Goal: Task Accomplishment & Management: Manage account settings

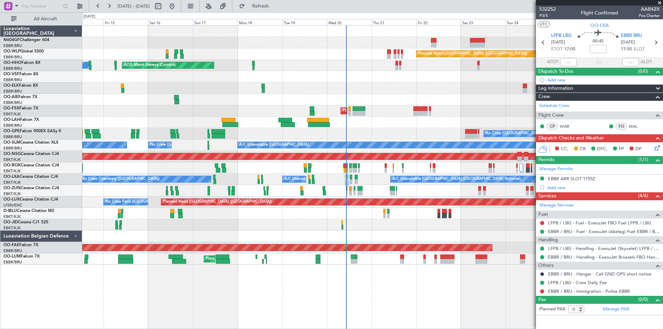
click at [517, 191] on div "Planned Maint [GEOGRAPHIC_DATA] ([GEOGRAPHIC_DATA]) AOG Maint Geneva ([GEOGRAPH…" at bounding box center [372, 145] width 581 height 239
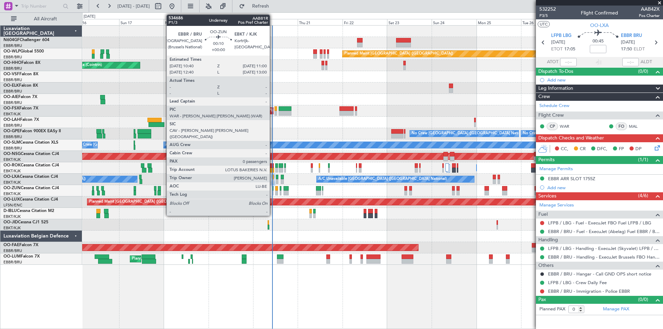
click at [273, 193] on div at bounding box center [273, 193] width 1 height 5
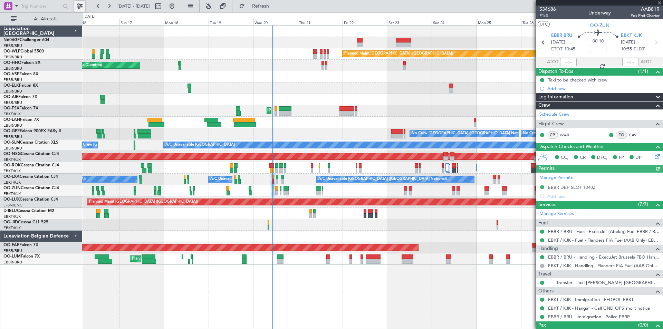
click at [76, 4] on button at bounding box center [79, 6] width 11 height 11
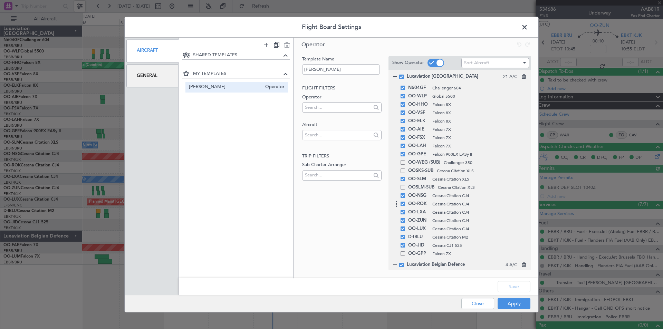
scroll to position [35, 0]
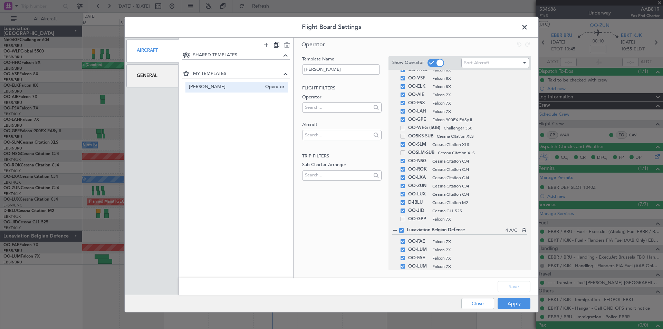
click at [528, 29] on span at bounding box center [528, 29] width 0 height 14
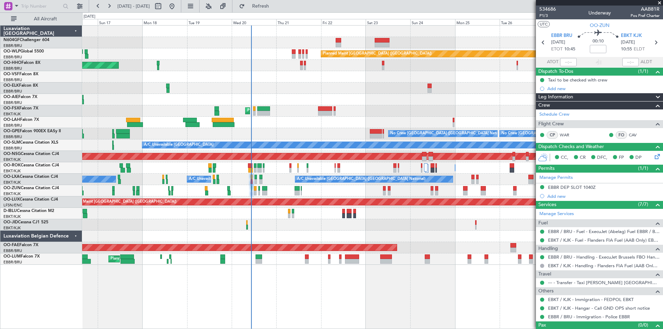
click at [412, 80] on div at bounding box center [372, 76] width 581 height 11
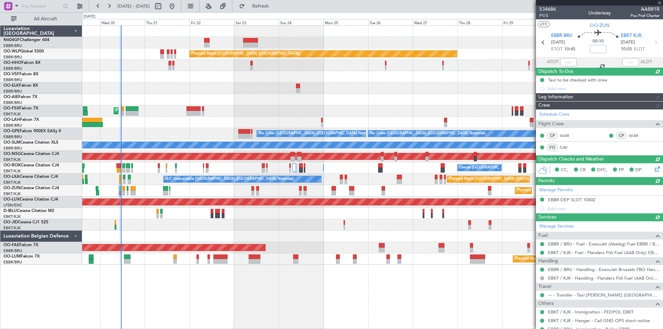
type input "11:03"
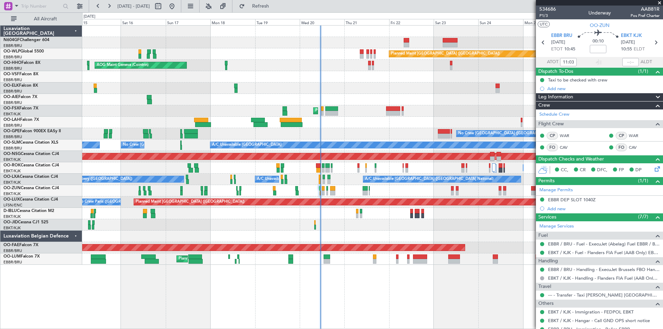
click at [464, 212] on div "Planned Maint [GEOGRAPHIC_DATA] ([GEOGRAPHIC_DATA]) AOG Maint Geneva ([GEOGRAPH…" at bounding box center [372, 145] width 581 height 239
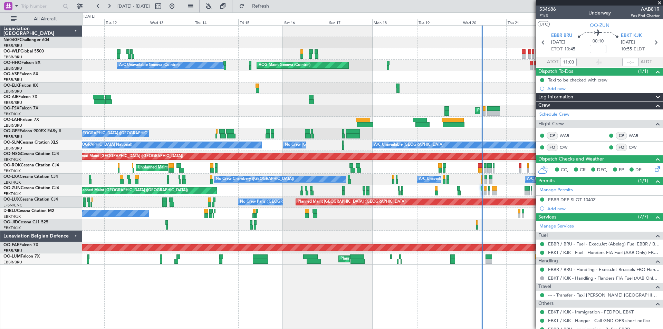
click at [514, 198] on div "Planned Maint [GEOGRAPHIC_DATA] ([GEOGRAPHIC_DATA]) AOG Maint Geneva ([GEOGRAPH…" at bounding box center [372, 145] width 581 height 239
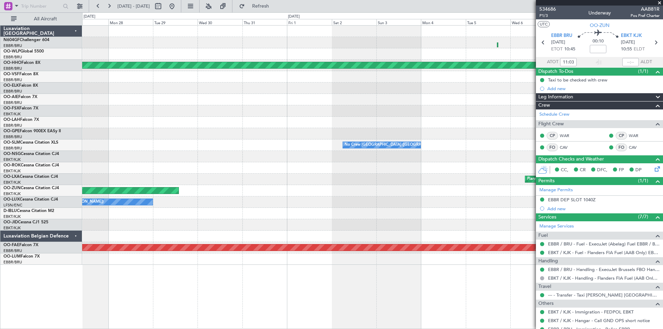
click at [579, 212] on fb-app "[DATE] - [DATE] Refresh Quick Links All Aircraft Planned Maint Milan ([GEOGRAPH…" at bounding box center [331, 167] width 663 height 324
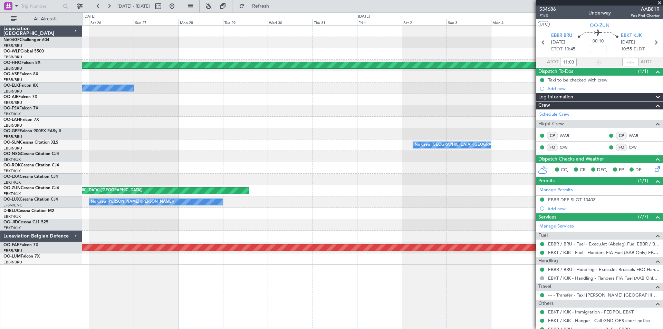
click at [516, 190] on div "Planned Maint Milan (Linate) Planned Maint Geneva ([GEOGRAPHIC_DATA]) Owner [GE…" at bounding box center [372, 145] width 581 height 239
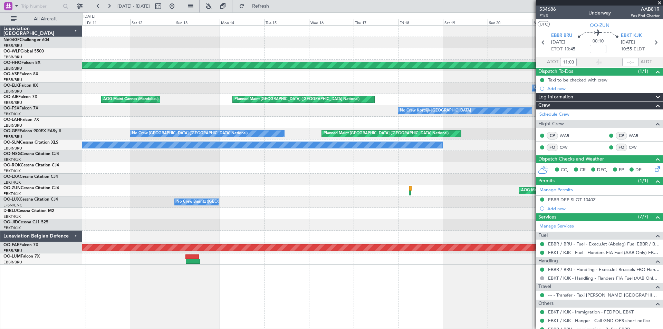
click at [564, 192] on fb-app "[DATE] - [DATE] Refresh Quick Links All Aircraft Planned Maint Geneva ([GEOGRAP…" at bounding box center [331, 167] width 663 height 324
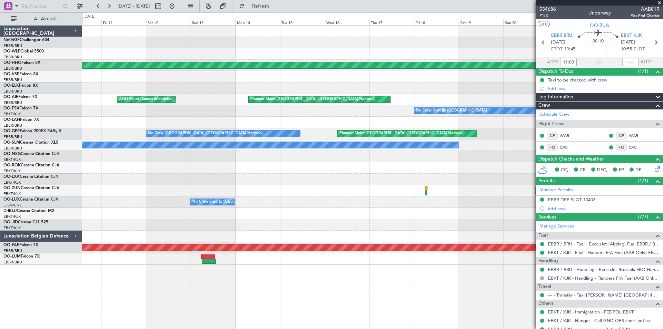
click at [499, 192] on div "AOG Maint [GEOGRAPHIC_DATA] ([GEOGRAPHIC_DATA] National) Unplanned Maint [GEOGR…" at bounding box center [372, 190] width 581 height 11
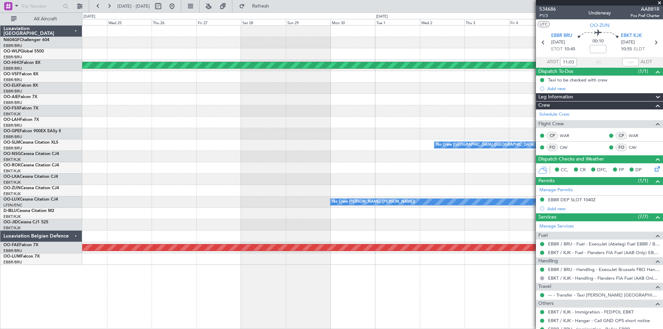
click at [597, 203] on body "[DATE] - [DATE] Refresh Quick Links All Aircraft Planned Maint Geneva ([GEOGRAP…" at bounding box center [331, 164] width 663 height 329
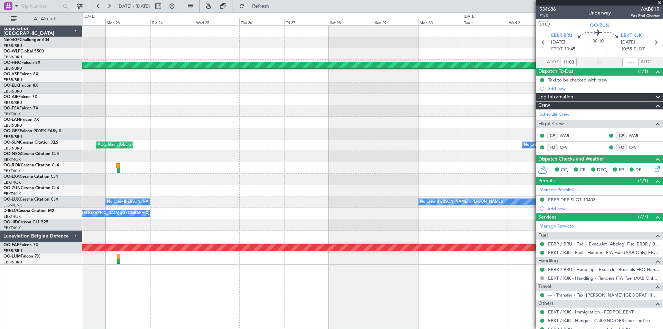
click at [596, 199] on fb-app "[DATE] - [DATE] Refresh Quick Links All Aircraft Planned Maint Geneva ([GEOGRAP…" at bounding box center [331, 167] width 663 height 324
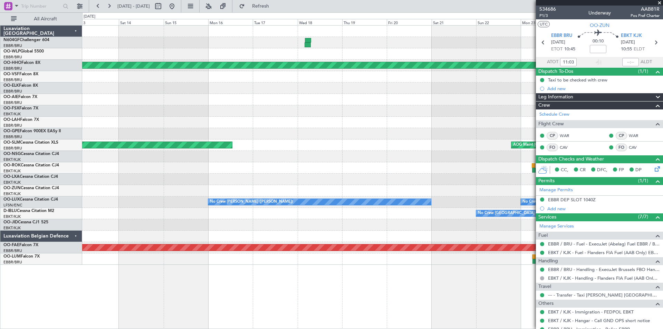
click at [578, 188] on fb-app "[DATE] - [DATE] Refresh Quick Links All Aircraft Planned Maint Geneva ([GEOGRAP…" at bounding box center [331, 167] width 663 height 324
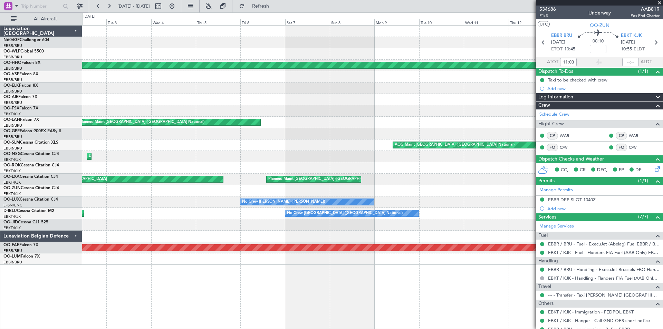
click at [498, 161] on div "Planned Maint Geneva (Cointrin) Unplanned Maint [GEOGRAPHIC_DATA] ([GEOGRAPHIC_…" at bounding box center [372, 145] width 581 height 239
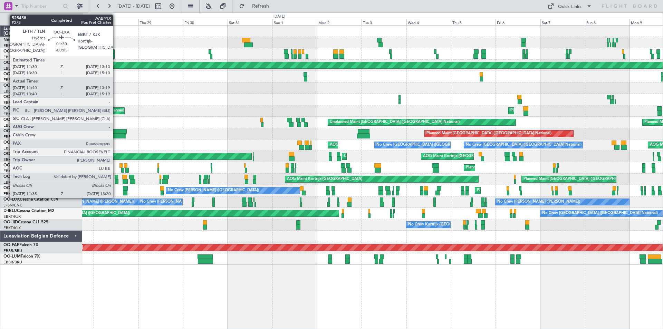
click at [116, 180] on div at bounding box center [116, 181] width 3 height 5
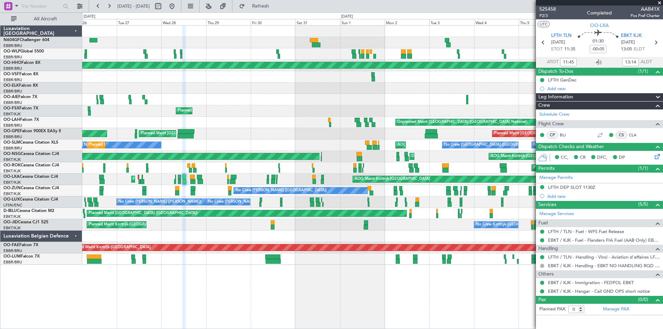
click at [340, 198] on div "Planned Maint Milan (Linate) Planned Maint Geneva ([GEOGRAPHIC_DATA]) A/C Unava…" at bounding box center [372, 145] width 581 height 239
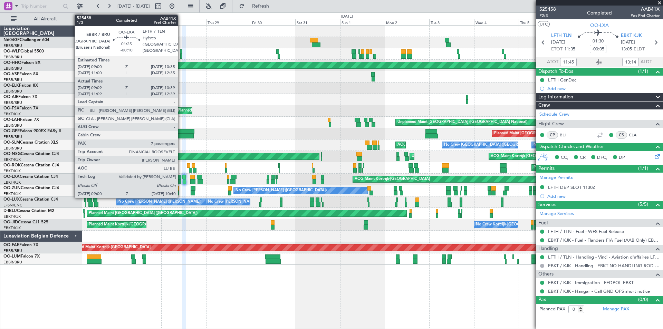
click at [181, 181] on div at bounding box center [179, 181] width 3 height 5
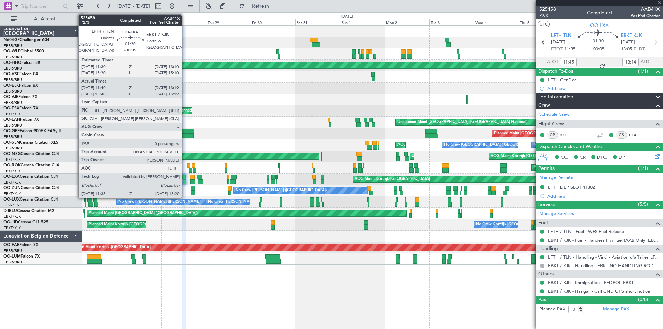
type input "-00:10"
type input "09:14"
type input "10:34"
type input "7"
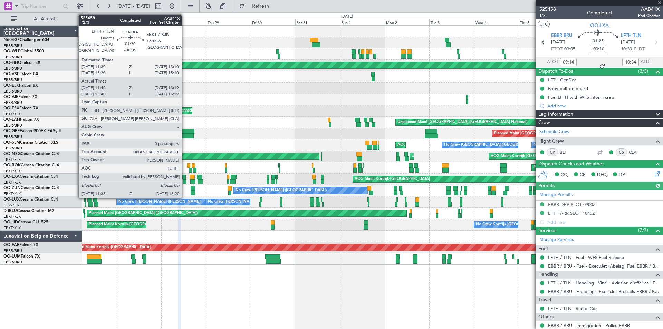
click at [185, 182] on div at bounding box center [184, 181] width 3 height 5
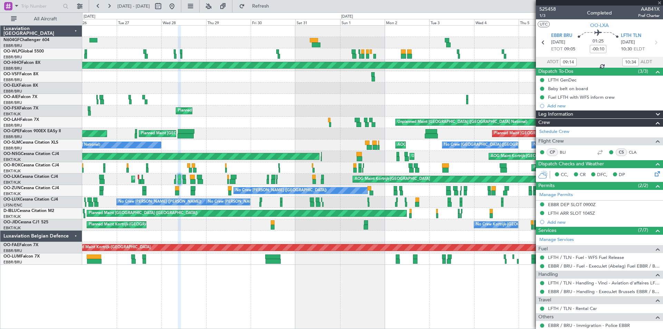
type input "-00:05"
type input "11:45"
type input "13:14"
type input "0"
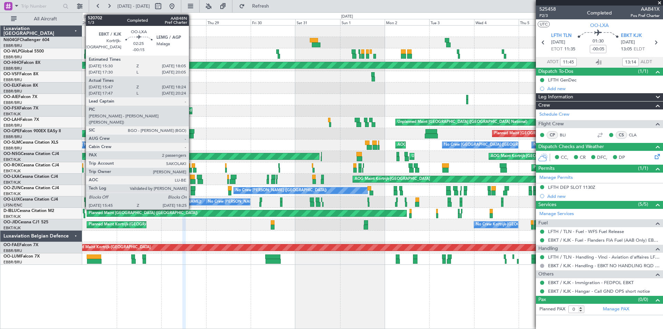
click at [192, 179] on div at bounding box center [192, 177] width 5 height 5
type input "-00:15"
type input "15:52"
type input "18:19"
type input "2"
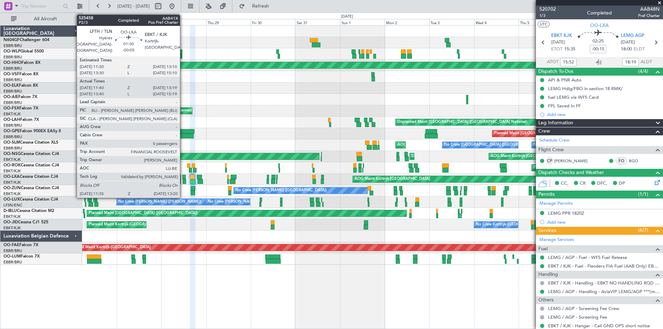
click at [183, 181] on div at bounding box center [184, 181] width 3 height 5
type input "-00:05"
type input "11:45"
type input "13:14"
type input "0"
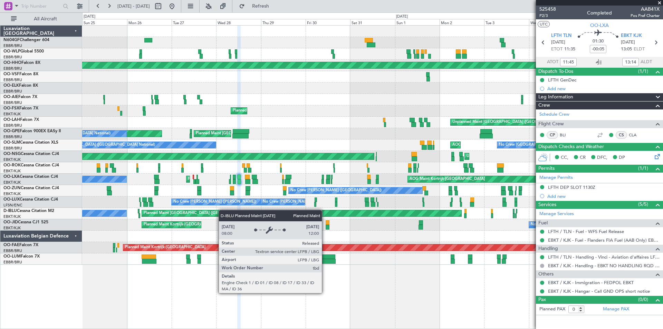
click at [243, 215] on div "Planned Maint Milan (Linate) Planned Maint Geneva ([GEOGRAPHIC_DATA]) Planned M…" at bounding box center [372, 145] width 581 height 239
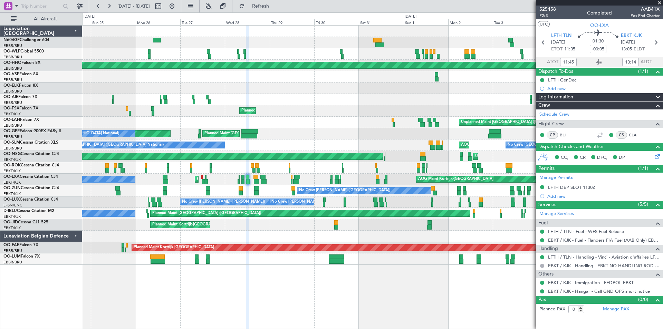
click at [396, 203] on div "Planned Maint Milan (Linate) Planned Maint Geneva ([GEOGRAPHIC_DATA]) Planned M…" at bounding box center [372, 145] width 581 height 239
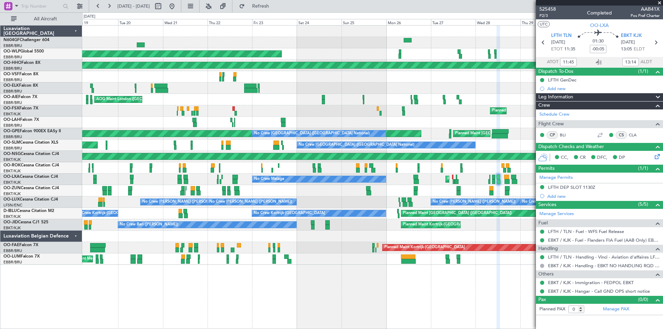
click at [216, 185] on div "Planned Maint Milan (Linate) Planned Maint Geneva ([GEOGRAPHIC_DATA]) AOG Maint…" at bounding box center [372, 145] width 581 height 239
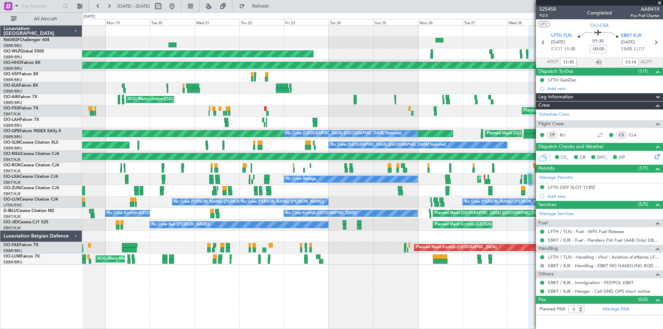
click at [403, 193] on div "Planned Maint Milan (Linate) Planned Maint Geneva ([GEOGRAPHIC_DATA]) AOG Maint…" at bounding box center [372, 145] width 581 height 239
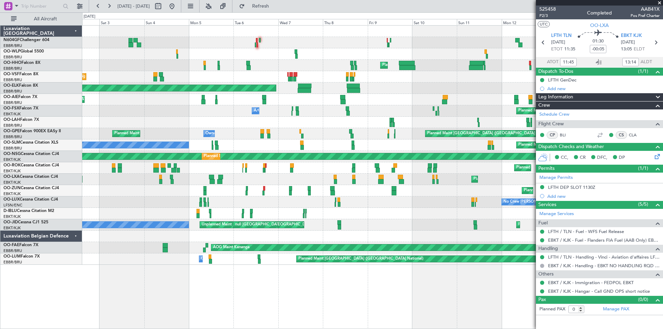
click at [401, 180] on div "Planned Maint [GEOGRAPHIC_DATA] ([GEOGRAPHIC_DATA] National) Planned Maint [GEO…" at bounding box center [372, 179] width 581 height 11
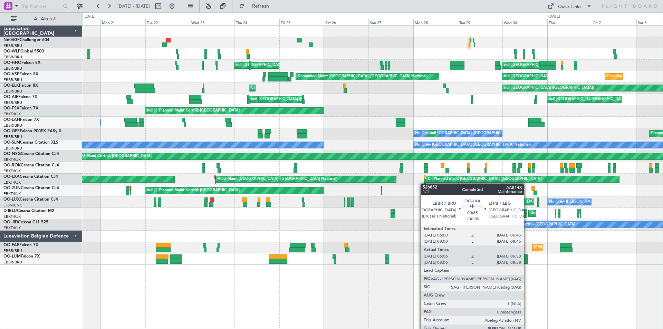
click at [425, 184] on div at bounding box center [425, 181] width 2 height 5
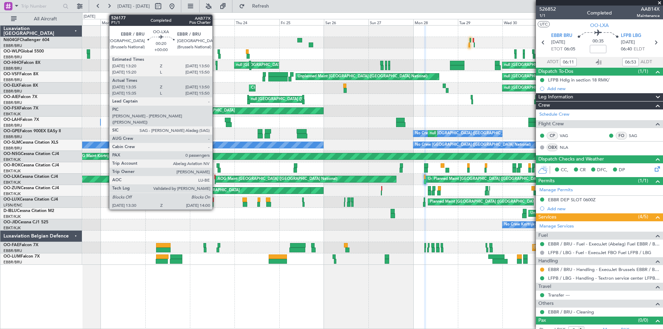
click at [216, 182] on div at bounding box center [215, 181] width 1 height 5
type input "13:40"
type input "13:45"
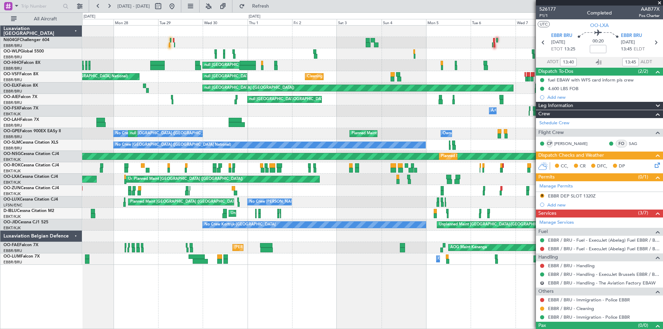
click at [0, 131] on div "null Brussels (Brussels National) Planned Maint Geneva (Cointrin) Planned Maint…" at bounding box center [331, 170] width 663 height 317
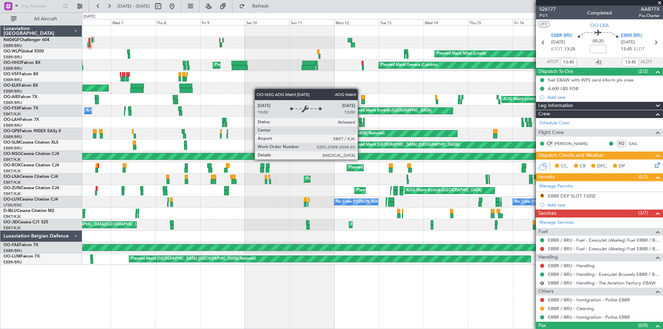
click at [89, 153] on div "AOG Maint Kortrijk-[GEOGRAPHIC_DATA]" at bounding box center [354, 156] width 1705 height 6
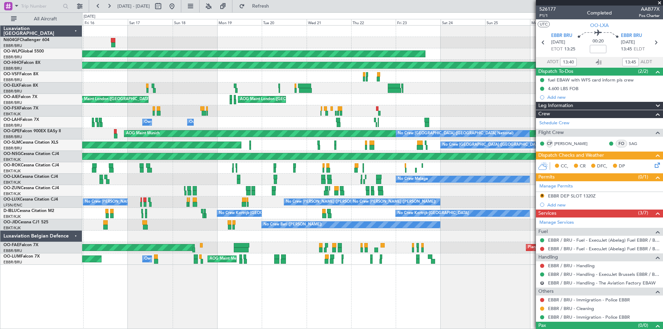
click at [153, 141] on div "Planned Maint Paris (Le Bourget) No Crew Brussels (Brussels National)" at bounding box center [372, 145] width 581 height 11
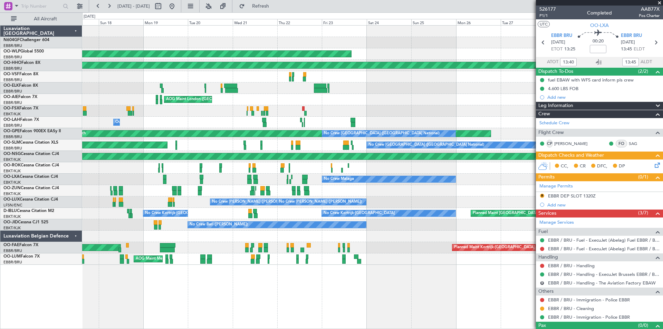
click at [148, 141] on div "Planned Maint Milan (Linate) Planned Maint Geneva (Cointrin) AOG Maint London (…" at bounding box center [372, 145] width 581 height 239
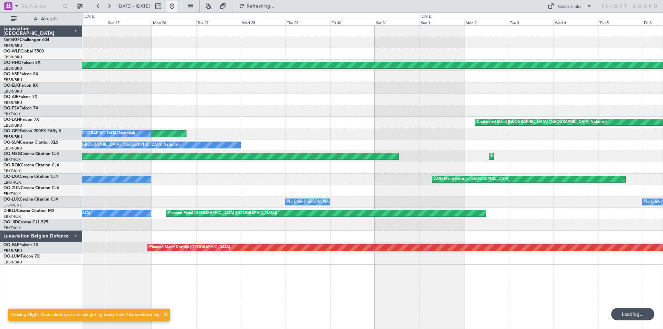
click at [178, 4] on button at bounding box center [171, 6] width 11 height 11
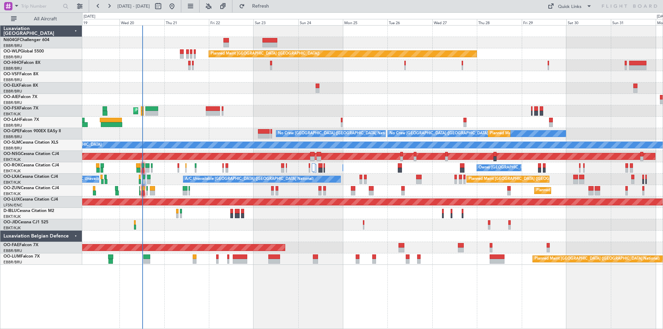
click at [575, 222] on div "Planned Maint Berlin (Brandenburg) AOG Maint Geneva (Cointrin) Planned Maint Lo…" at bounding box center [372, 145] width 581 height 239
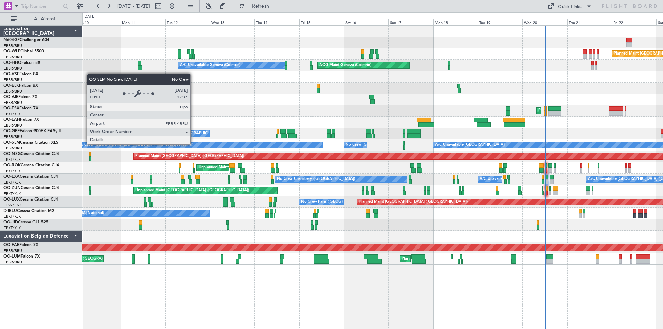
click at [655, 205] on div "Planned Maint Berlin (Brandenburg) Planned Maint Milan (Linate) AOG Maint Genev…" at bounding box center [372, 145] width 581 height 239
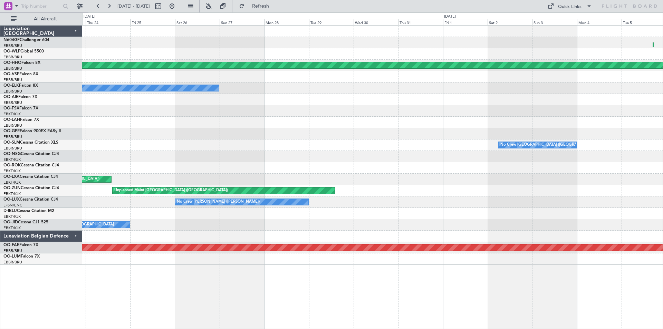
click at [663, 218] on html "19 Aug 2025 - 01 Sep 2025 Refresh Quick Links All Aircraft Planned Maint Milan …" at bounding box center [331, 164] width 663 height 329
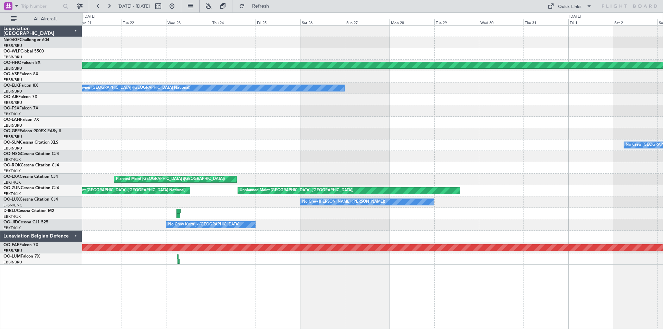
click at [663, 193] on html "19 Aug 2025 - 01 Sep 2025 Refresh Quick Links All Aircraft Planned Maint Geneva…" at bounding box center [331, 164] width 663 height 329
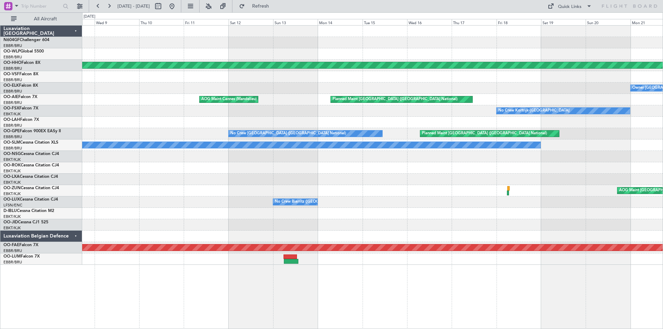
click at [663, 167] on html "19 Aug 2025 - 01 Sep 2025 Refresh Quick Links All Aircraft Planned Maint Geneva…" at bounding box center [331, 164] width 663 height 329
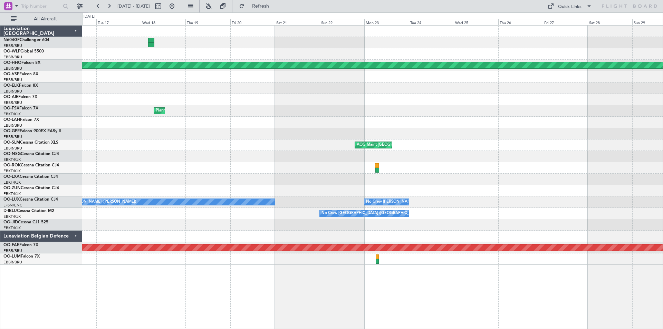
click at [663, 152] on html "19 Aug 2025 - 01 Sep 2025 Refresh Quick Links All Aircraft Planned Maint Geneva…" at bounding box center [331, 164] width 663 height 329
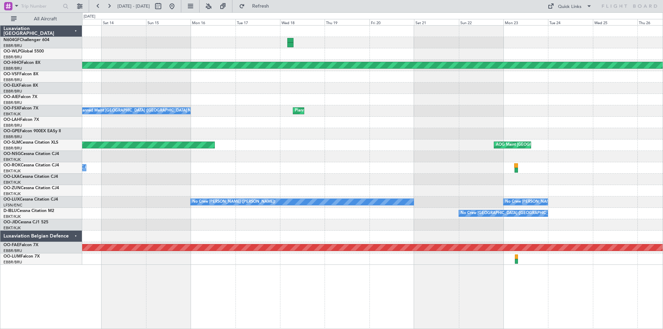
click at [663, 170] on html "19 Aug 2025 - 01 Sep 2025 Refresh Quick Links All Aircraft Planned Maint Geneva…" at bounding box center [331, 164] width 663 height 329
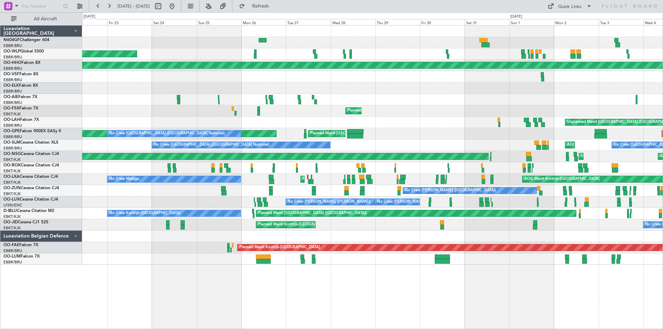
click at [663, 152] on html "19 Aug 2025 - 01 Sep 2025 Refresh Quick Links All Aircraft Planned Maint Milan …" at bounding box center [331, 164] width 663 height 329
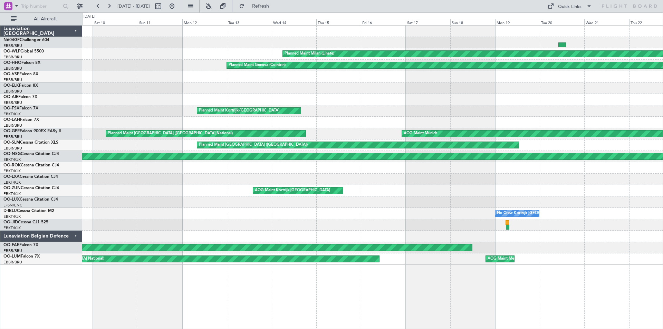
click at [663, 139] on html "19 Aug 2025 - 01 Sep 2025 Refresh Quick Links All Aircraft Planned Maint Milan …" at bounding box center [331, 164] width 663 height 329
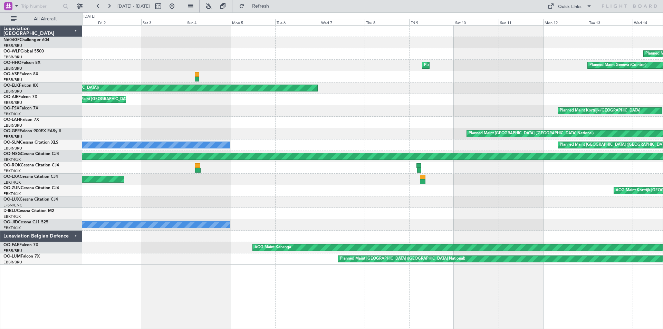
click at [663, 165] on html "19 Aug 2025 - 01 Sep 2025 Refresh Quick Links All Aircraft Planned Maint Milan …" at bounding box center [331, 164] width 663 height 329
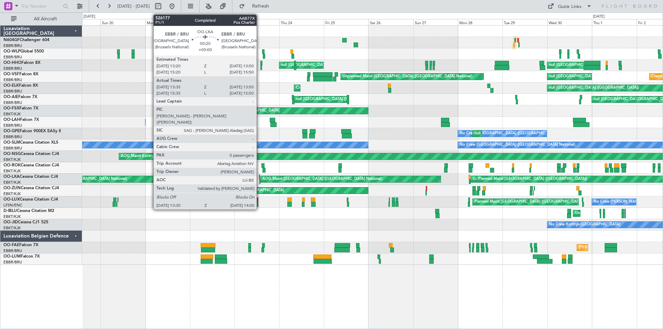
click at [260, 181] on div at bounding box center [259, 181] width 1 height 5
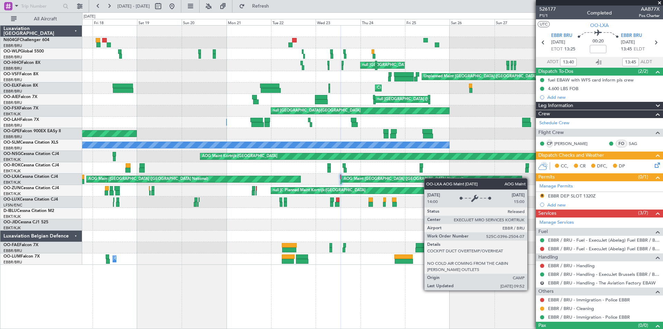
click at [443, 178] on div "AOG Maint [GEOGRAPHIC_DATA] ([GEOGRAPHIC_DATA] National)" at bounding box center [432, 179] width 180 height 6
